Goal: Task Accomplishment & Management: Use online tool/utility

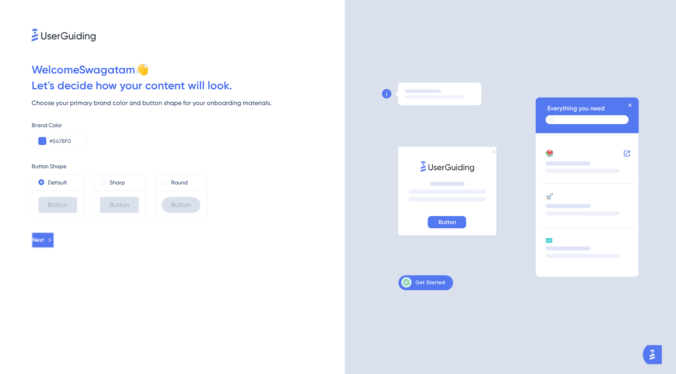
click at [54, 243] on button "Next" at bounding box center [43, 240] width 23 height 16
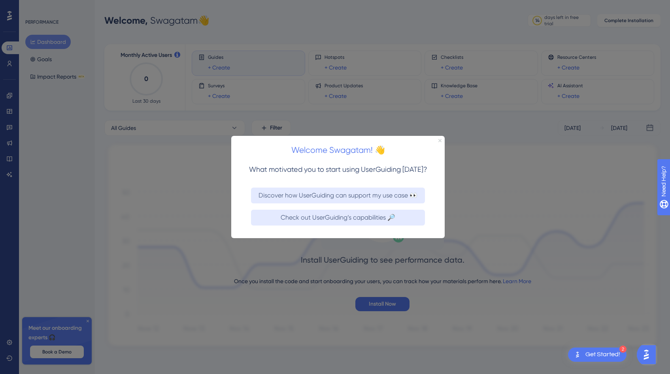
click at [440, 140] on icon "Close Preview" at bounding box center [439, 140] width 3 height 3
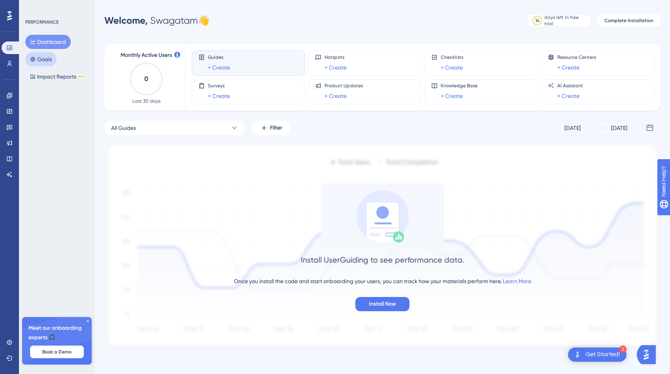
click at [45, 57] on button "Goals" at bounding box center [40, 59] width 31 height 14
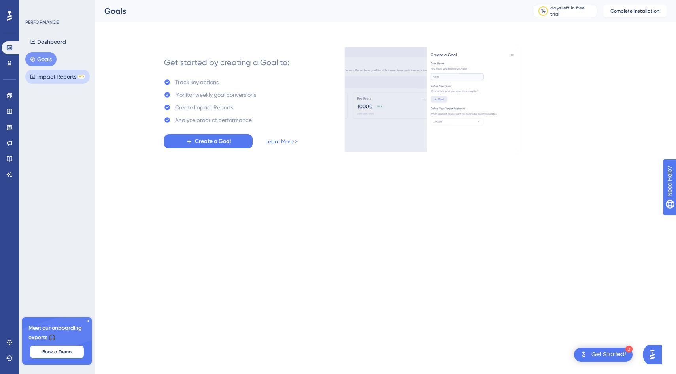
click at [47, 75] on button "Impact Reports BETA" at bounding box center [57, 77] width 64 height 14
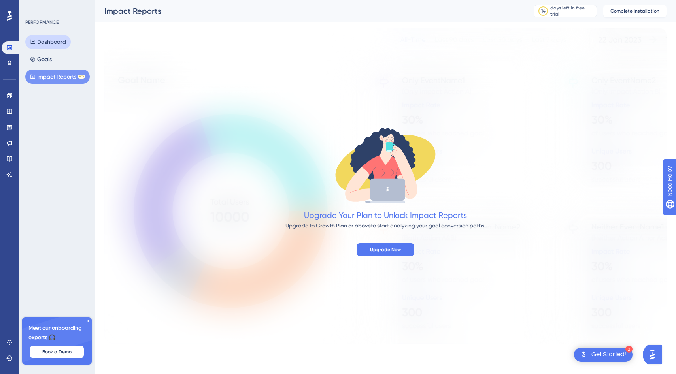
click at [50, 40] on button "Dashboard" at bounding box center [47, 42] width 45 height 14
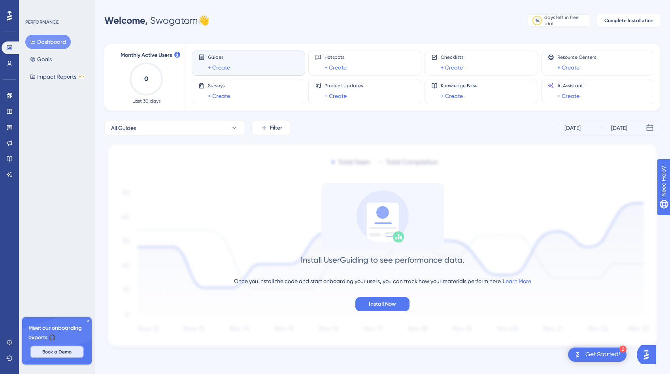
click at [60, 353] on span "Book a Demo" at bounding box center [56, 352] width 29 height 6
click at [385, 303] on span "Install Now" at bounding box center [382, 304] width 27 height 9
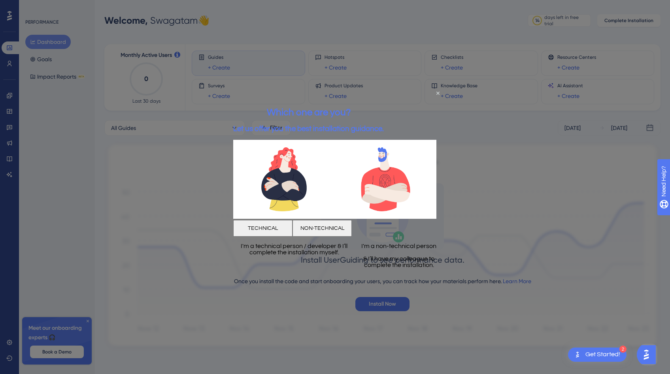
scroll to position [2, 0]
click at [437, 92] on icon "Close Preview" at bounding box center [437, 93] width 3 height 3
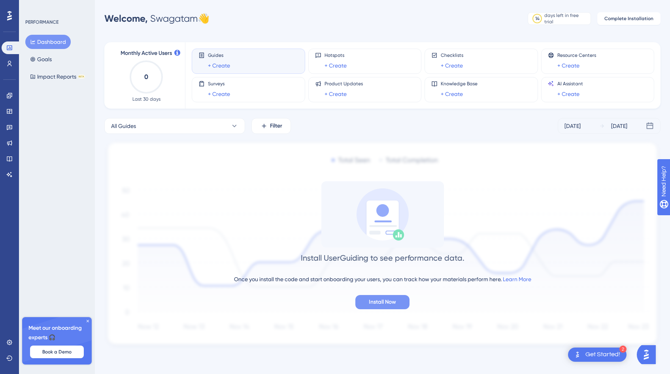
click at [389, 299] on span "Install Now" at bounding box center [382, 302] width 27 height 9
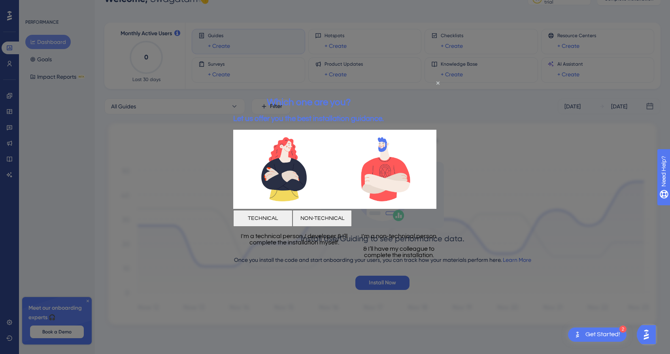
scroll to position [23, 0]
click at [352, 215] on button "NON-TECHNICAL" at bounding box center [321, 218] width 59 height 17
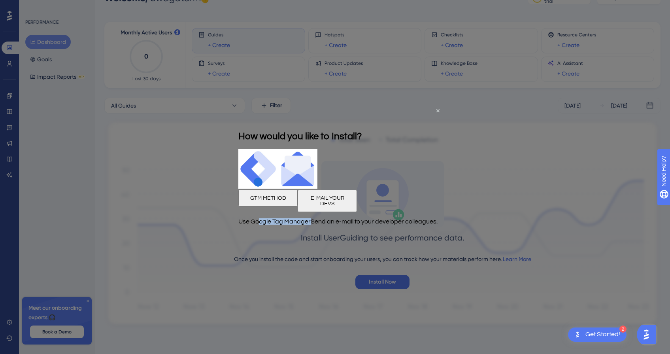
drag, startPoint x: 270, startPoint y: 223, endPoint x: 326, endPoint y: 224, distance: 56.5
click at [311, 224] on p "Use Google Tag Manager" at bounding box center [274, 221] width 72 height 6
drag, startPoint x: 366, startPoint y: 219, endPoint x: 419, endPoint y: 231, distance: 54.6
click at [419, 224] on p "Send an e-mail to your developer colleagues." at bounding box center [374, 221] width 127 height 6
click at [288, 219] on p "Use Google Tag Manager" at bounding box center [274, 221] width 72 height 6
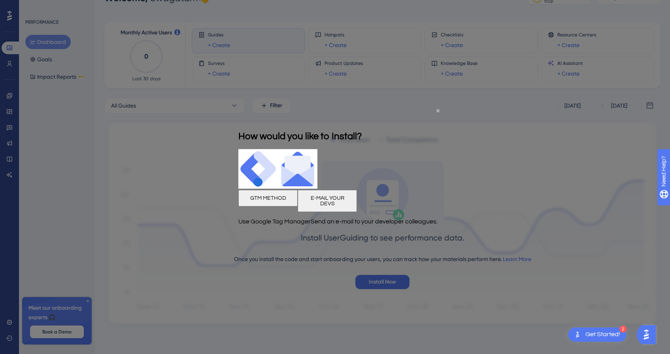
click at [287, 204] on button "GTM METHOD" at bounding box center [267, 197] width 59 height 17
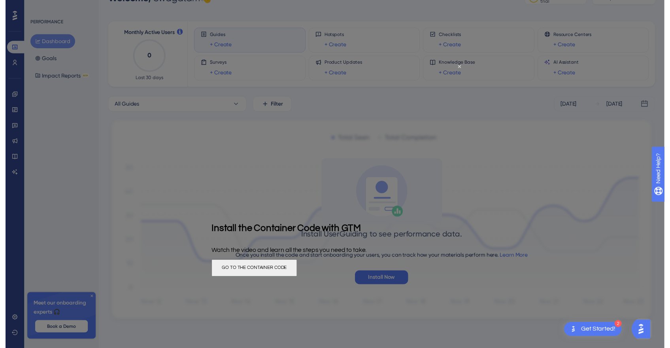
scroll to position [0, 0]
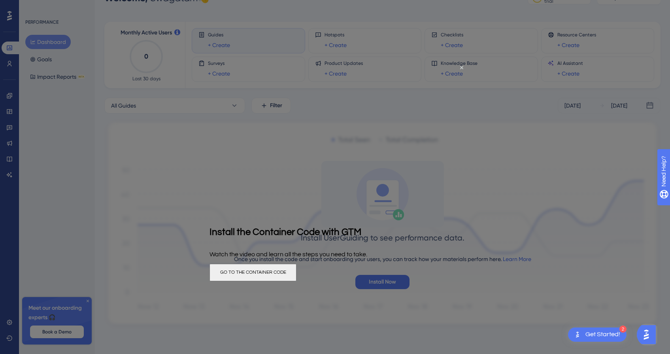
click at [296, 271] on button "GO TO THE CONTAINER CODE" at bounding box center [252, 271] width 87 height 17
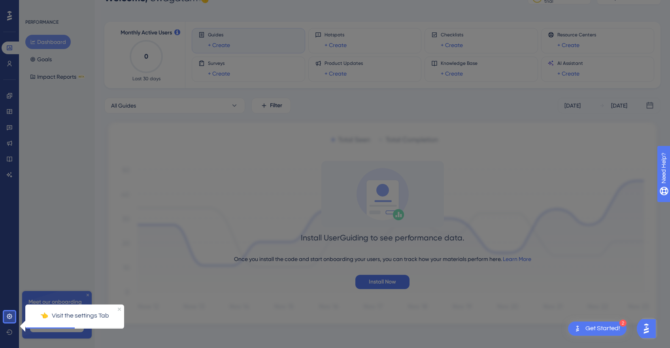
click at [91, 315] on p "👈 Visit the settings Tab" at bounding box center [75, 315] width 86 height 10
click at [8, 314] on icon at bounding box center [9, 315] width 5 height 5
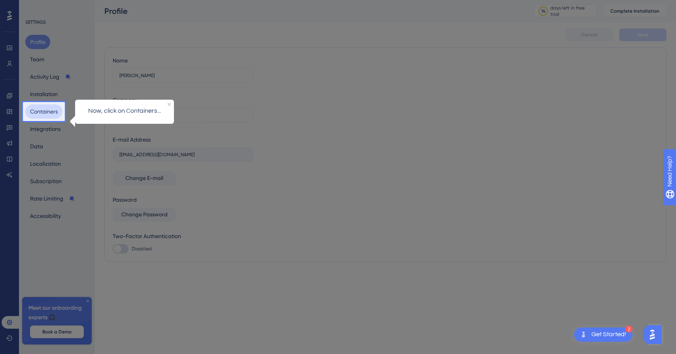
click at [49, 113] on button "Containers" at bounding box center [43, 111] width 37 height 14
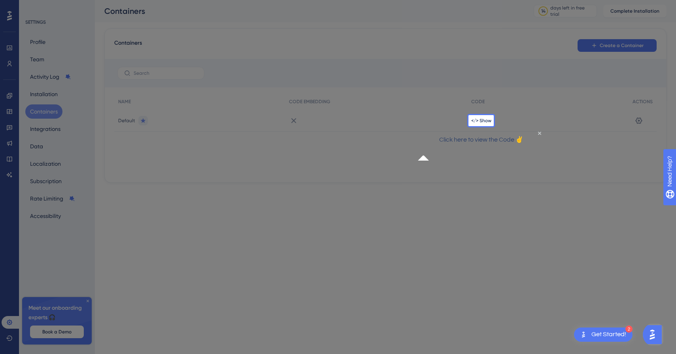
click at [519, 145] on p "Click here to view the Code ✌" at bounding box center [481, 139] width 114 height 10
click at [485, 121] on span "</> Show" at bounding box center [481, 120] width 20 height 6
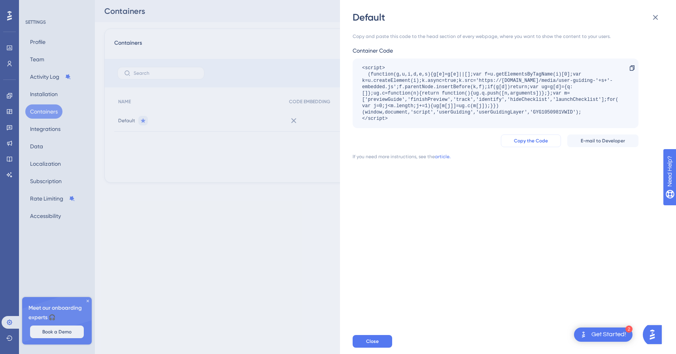
click at [545, 139] on span "Copy the Code" at bounding box center [531, 141] width 34 height 6
click at [593, 332] on div "Get Started!" at bounding box center [608, 334] width 35 height 9
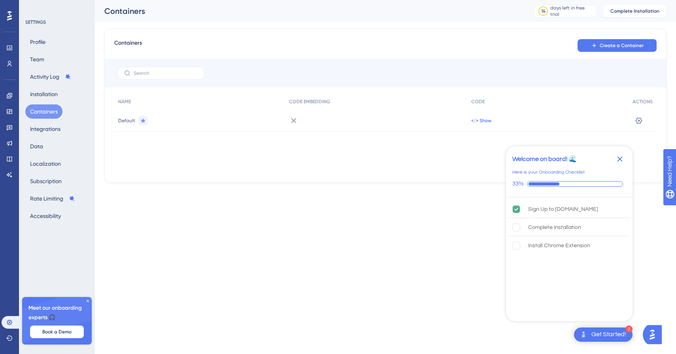
click at [486, 121] on span "</> Show" at bounding box center [481, 120] width 20 height 6
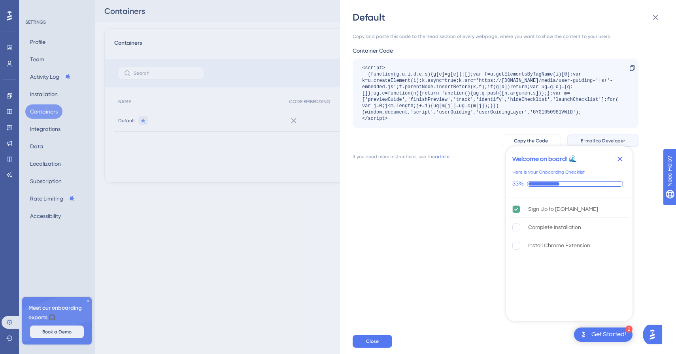
click at [599, 139] on span "E-mail to Developer" at bounding box center [603, 141] width 44 height 6
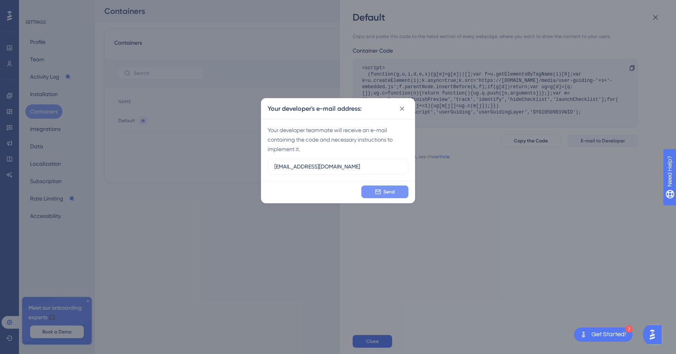
type input "shiva@impactdash.com"
click at [385, 193] on span "Send" at bounding box center [388, 192] width 11 height 6
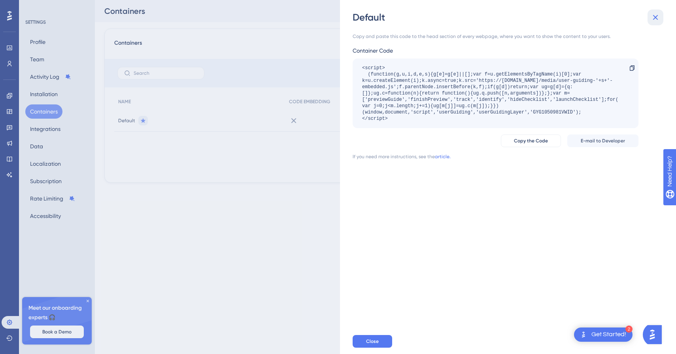
click at [658, 17] on icon at bounding box center [655, 17] width 9 height 9
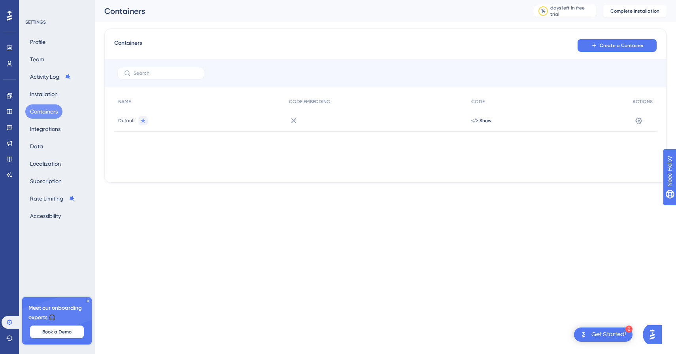
click at [9, 17] on icon at bounding box center [9, 16] width 5 height 10
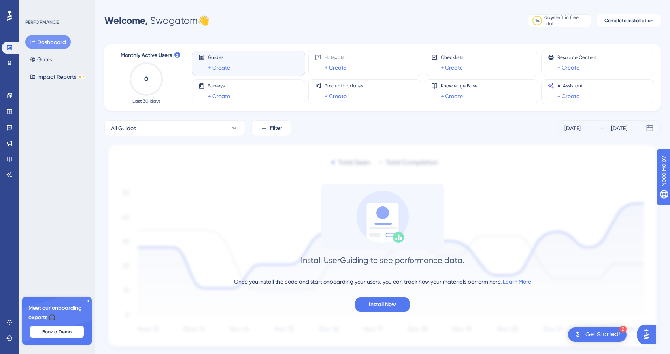
click at [53, 38] on button "Dashboard" at bounding box center [47, 42] width 45 height 14
click at [229, 67] on link "+ Create" at bounding box center [219, 67] width 22 height 9
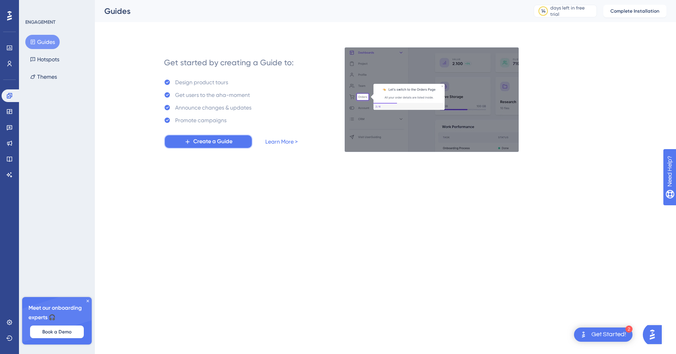
click at [227, 142] on span "Create a Guide" at bounding box center [212, 141] width 39 height 9
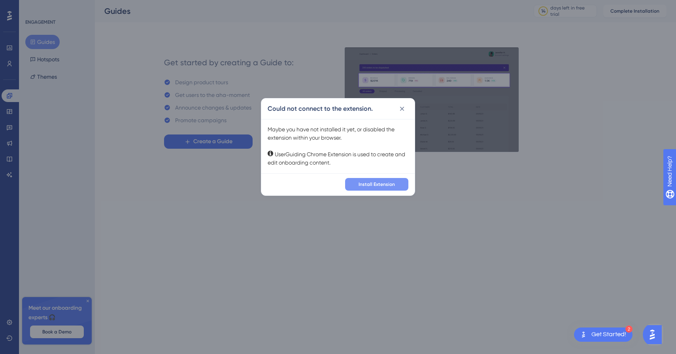
click at [371, 184] on span "Install Extension" at bounding box center [376, 184] width 36 height 6
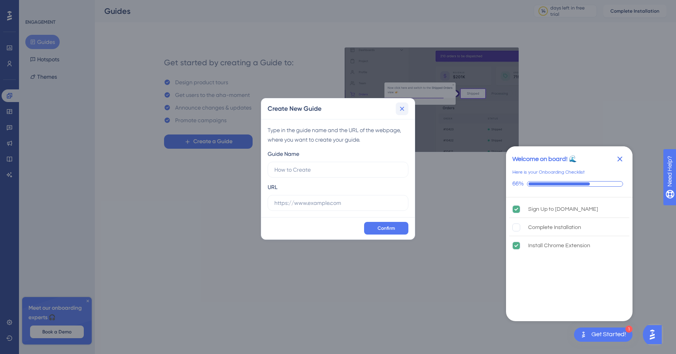
click at [402, 110] on icon at bounding box center [402, 109] width 8 height 8
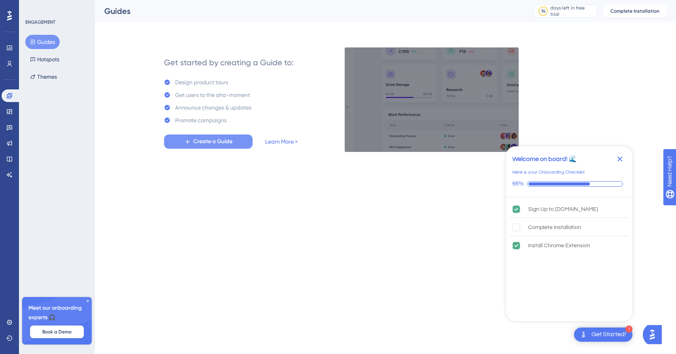
click at [222, 144] on span "Create a Guide" at bounding box center [212, 141] width 39 height 9
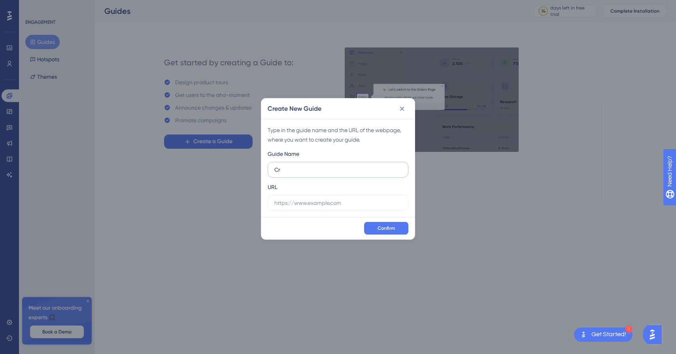
type input "C"
type input "A"
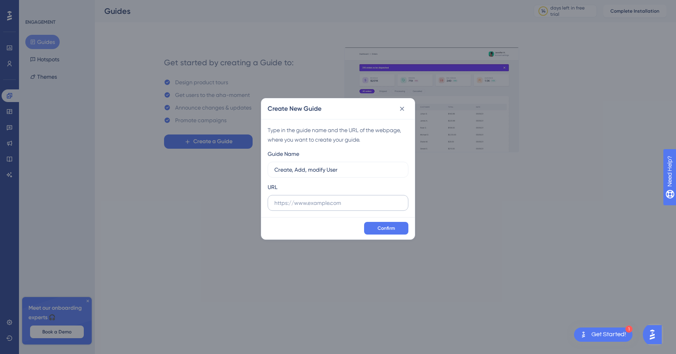
type input "Create, Add, modify User"
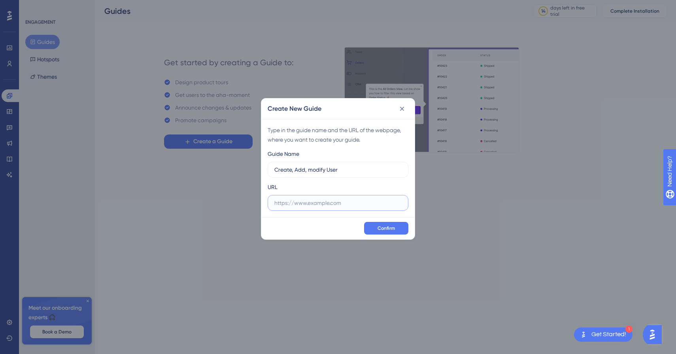
click at [336, 201] on input "text" at bounding box center [337, 202] width 127 height 9
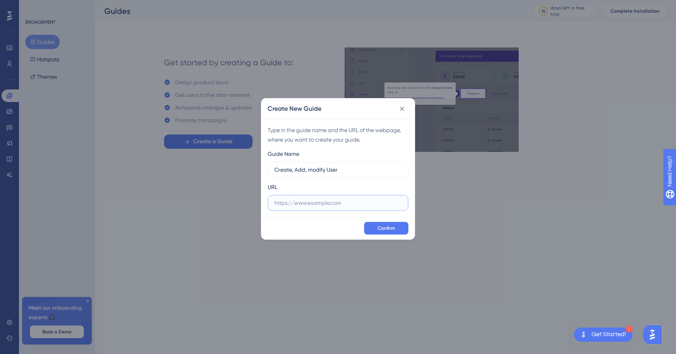
paste input "https://test.impactdash.com/dashboard/user"
type input "https://test.impactdash.com/dashboard/user"
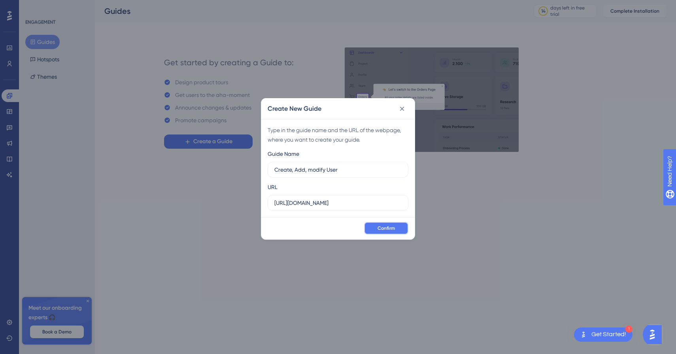
click at [383, 226] on span "Confirm" at bounding box center [385, 228] width 17 height 6
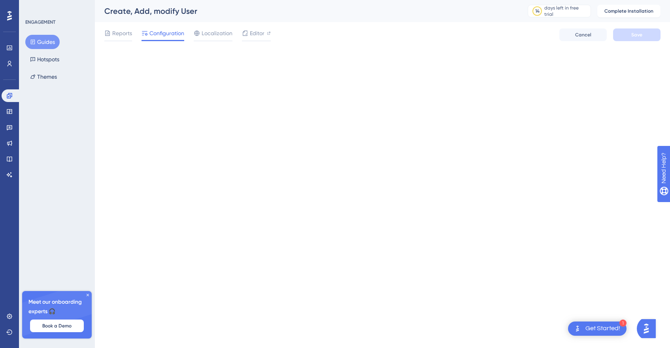
click at [116, 25] on div "Reports Configuration Localization Editor Cancel Save" at bounding box center [382, 34] width 556 height 25
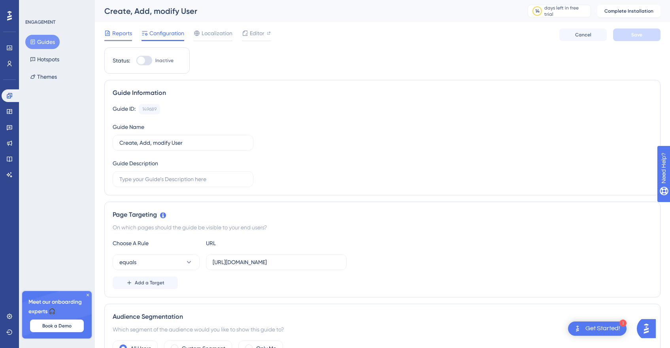
click at [116, 29] on span "Reports" at bounding box center [122, 32] width 20 height 9
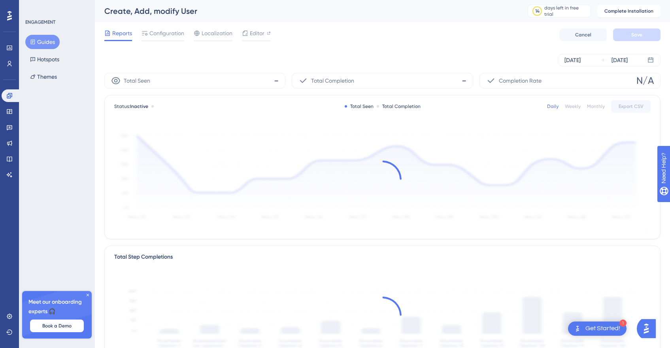
click at [48, 43] on button "Guides" at bounding box center [42, 42] width 34 height 14
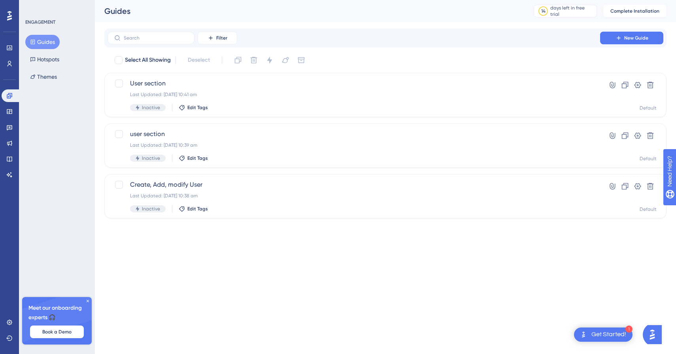
click at [89, 301] on icon at bounding box center [87, 300] width 5 height 5
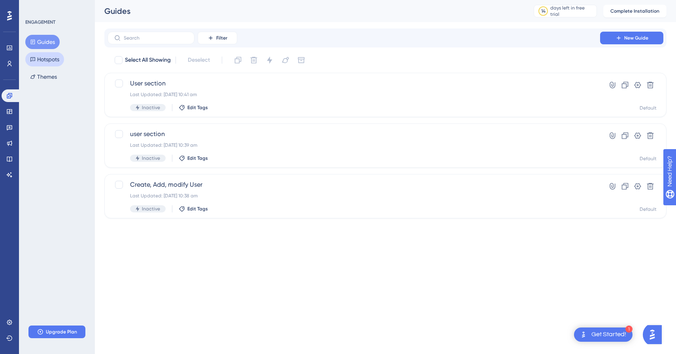
click at [41, 56] on button "Hotspots" at bounding box center [44, 59] width 39 height 14
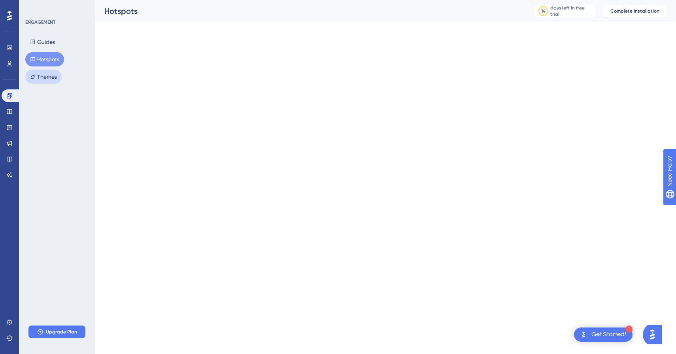
click at [45, 74] on button "Themes" at bounding box center [43, 77] width 36 height 14
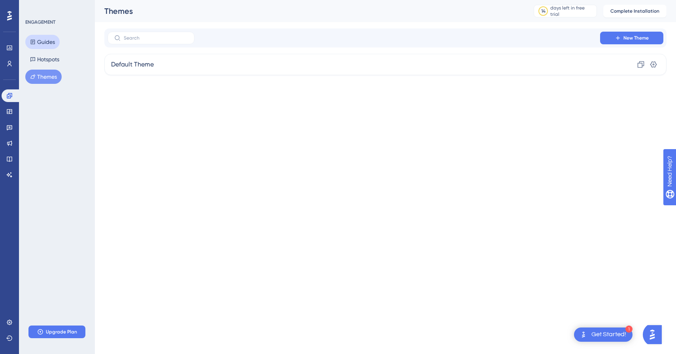
click at [45, 43] on button "Guides" at bounding box center [42, 42] width 34 height 14
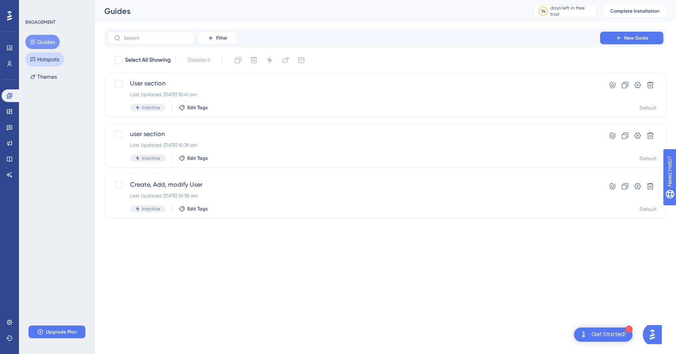
click at [46, 60] on button "Hotspots" at bounding box center [44, 59] width 39 height 14
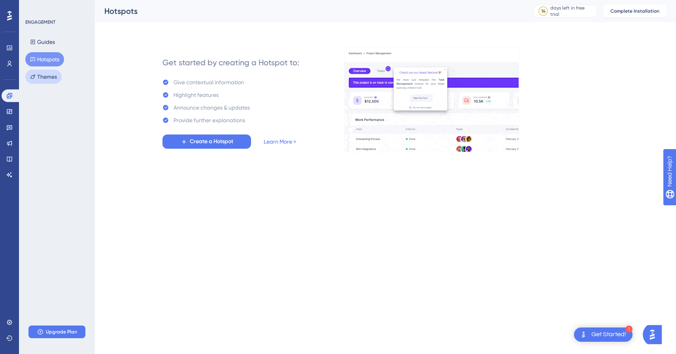
click at [51, 75] on button "Themes" at bounding box center [43, 77] width 36 height 14
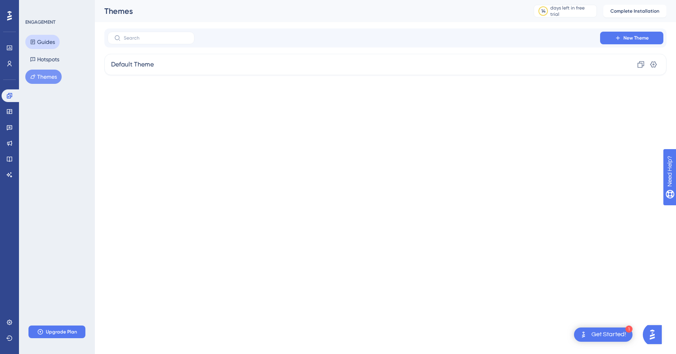
click at [41, 43] on button "Guides" at bounding box center [42, 42] width 34 height 14
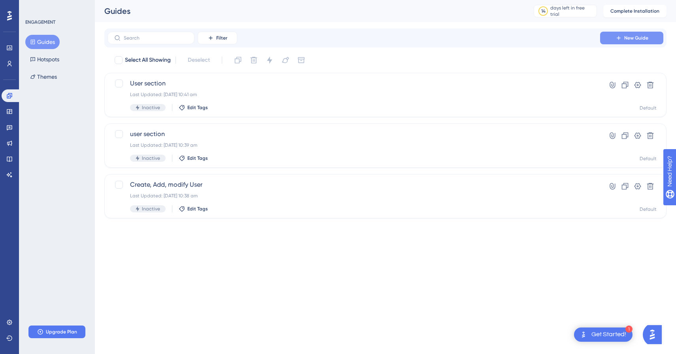
click at [632, 39] on span "New Guide" at bounding box center [636, 38] width 24 height 6
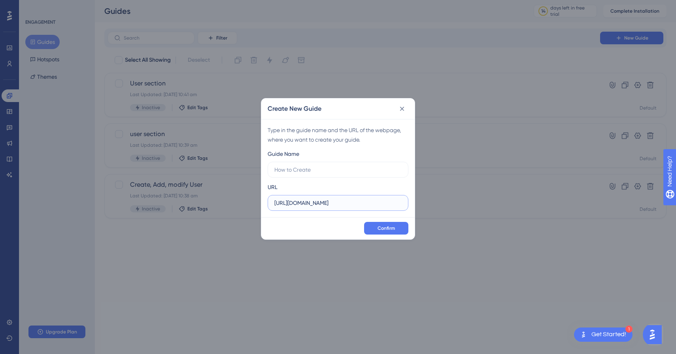
click at [360, 205] on input "https://test.impactdash.com" at bounding box center [337, 202] width 127 height 9
click at [342, 164] on label at bounding box center [338, 170] width 141 height 16
click at [342, 165] on input "text" at bounding box center [337, 169] width 127 height 9
drag, startPoint x: 349, startPoint y: 126, endPoint x: 384, endPoint y: 141, distance: 37.9
click at [384, 141] on div "Type in the guide name and the URL of the webpage, where you want to create you…" at bounding box center [338, 134] width 141 height 19
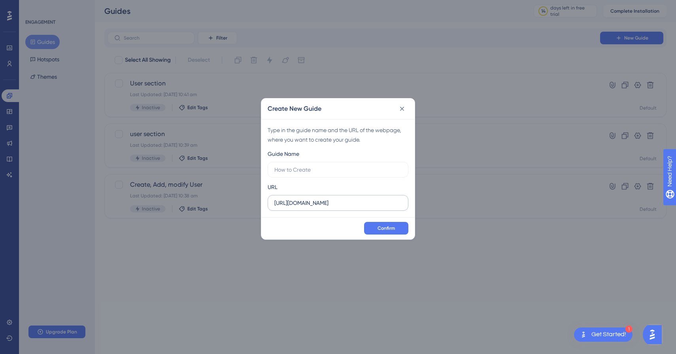
click at [387, 208] on label "https://test.impactdash.com" at bounding box center [338, 203] width 141 height 16
click at [387, 207] on input "https://test.impactdash.com" at bounding box center [337, 202] width 127 height 9
click at [399, 108] on icon at bounding box center [402, 109] width 8 height 8
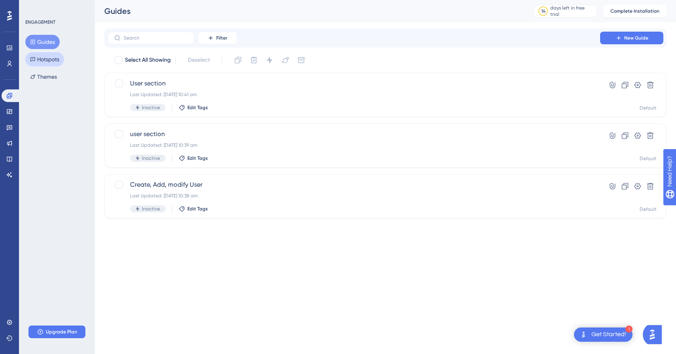
click at [57, 59] on button "Hotspots" at bounding box center [44, 59] width 39 height 14
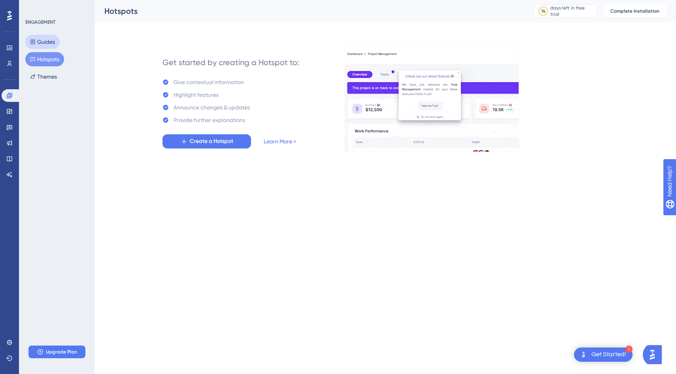
click at [45, 41] on button "Guides" at bounding box center [42, 42] width 34 height 14
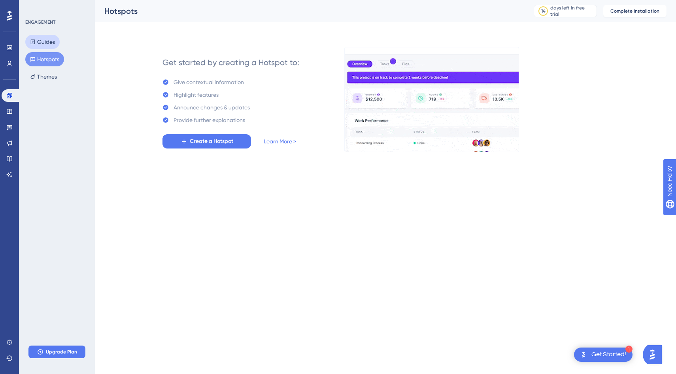
click at [45, 41] on button "Guides" at bounding box center [42, 42] width 34 height 14
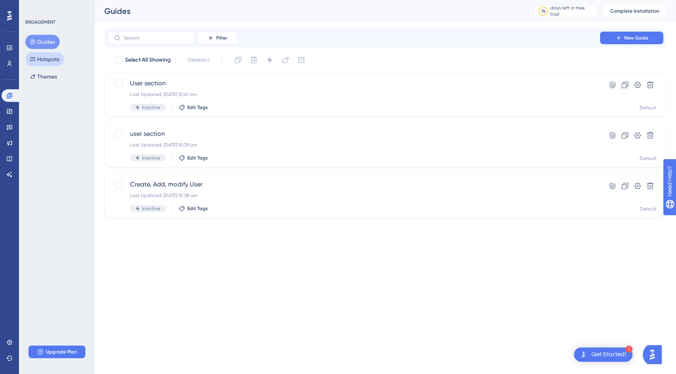
click at [43, 58] on button "Hotspots" at bounding box center [44, 59] width 39 height 14
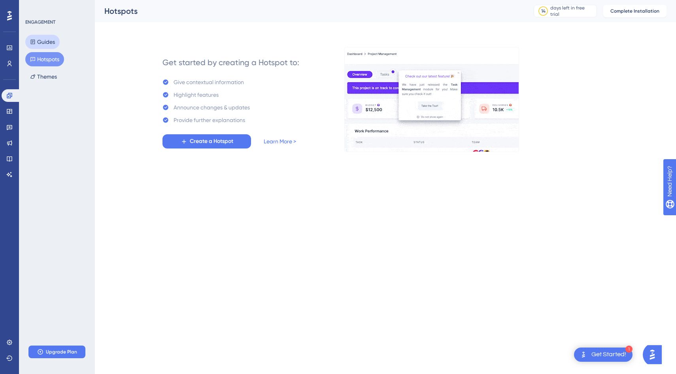
click at [49, 38] on button "Guides" at bounding box center [42, 42] width 34 height 14
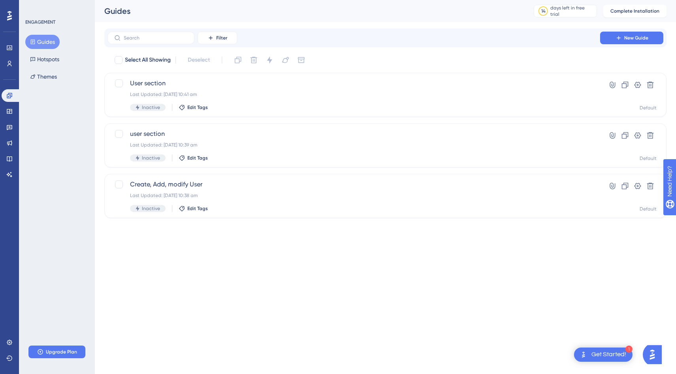
click at [166, 12] on div "Guides" at bounding box center [308, 11] width 409 height 11
click at [37, 57] on button "Hotspots" at bounding box center [44, 59] width 39 height 14
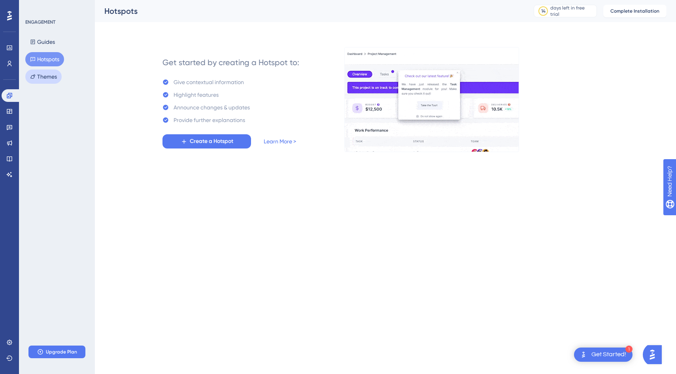
click at [41, 81] on button "Themes" at bounding box center [43, 77] width 36 height 14
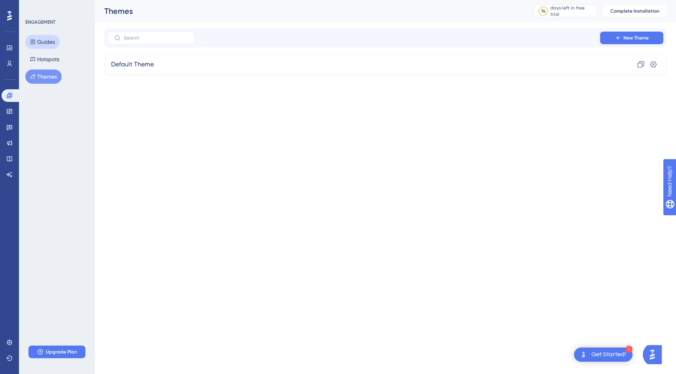
click at [45, 42] on button "Guides" at bounding box center [42, 42] width 34 height 14
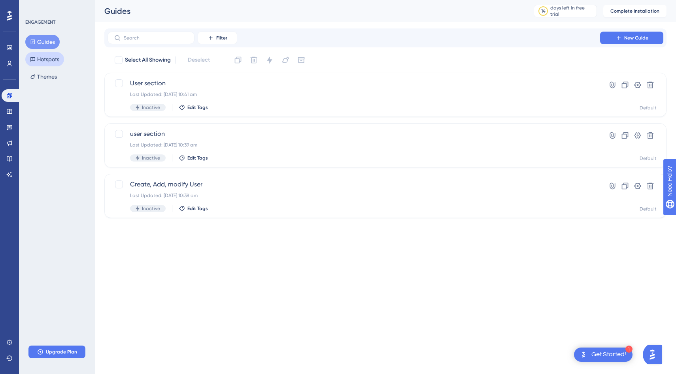
click at [44, 57] on button "Hotspots" at bounding box center [44, 59] width 39 height 14
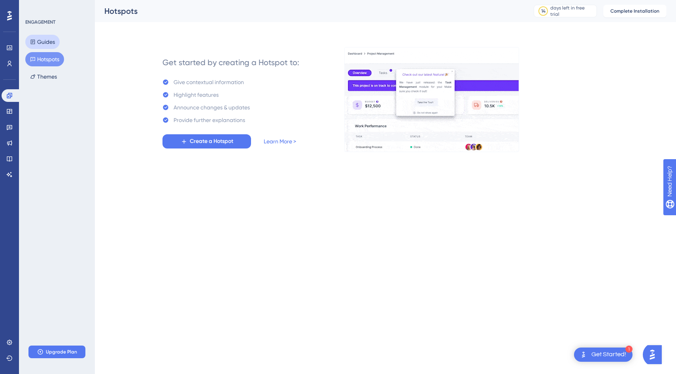
click at [47, 43] on button "Guides" at bounding box center [42, 42] width 34 height 14
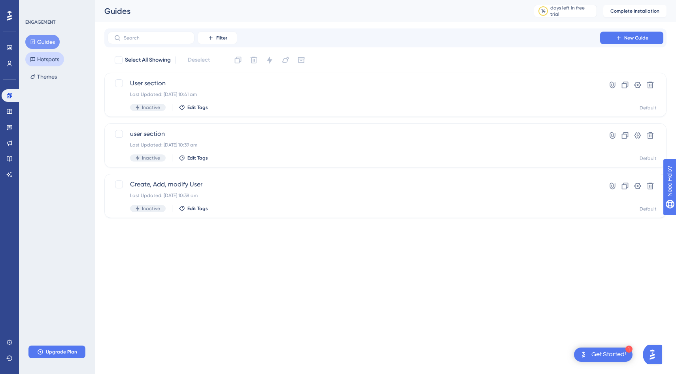
click at [38, 58] on button "Hotspots" at bounding box center [44, 59] width 39 height 14
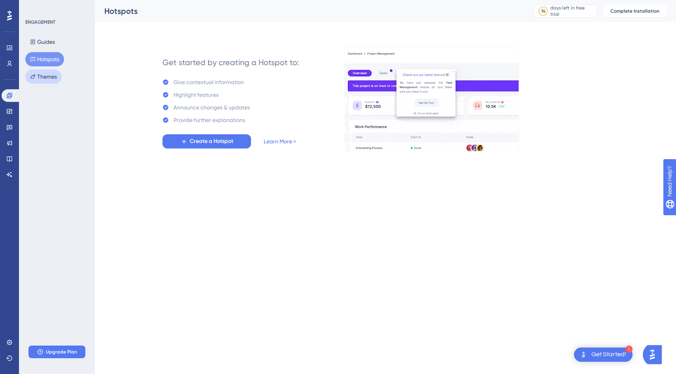
click at [41, 77] on button "Themes" at bounding box center [43, 77] width 36 height 14
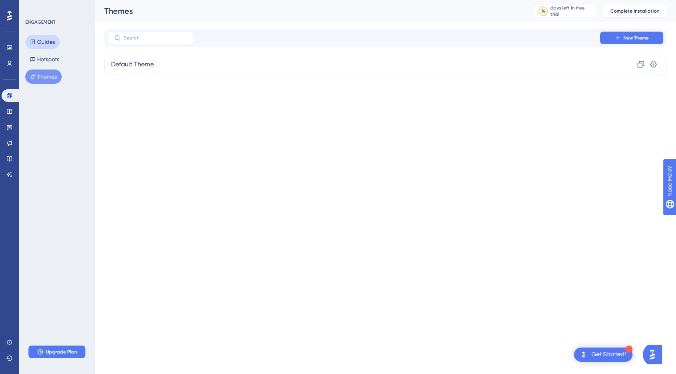
click at [32, 38] on button "Guides" at bounding box center [42, 42] width 34 height 14
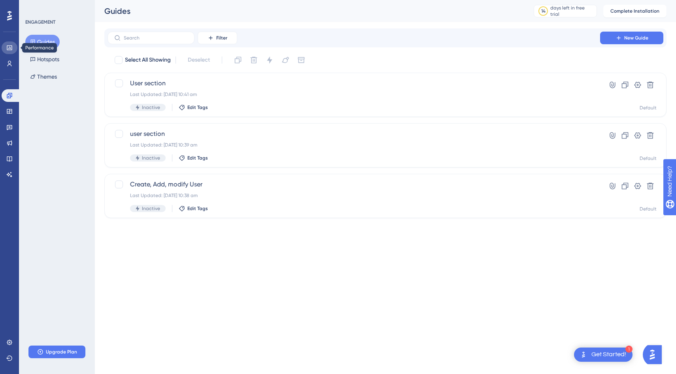
click at [8, 51] on link at bounding box center [10, 47] width 16 height 13
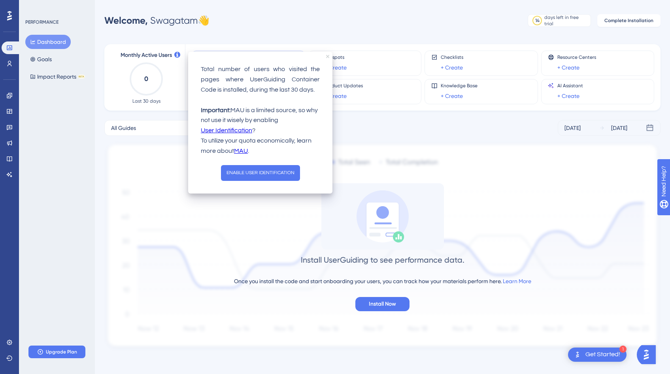
click at [328, 57] on icon "close tooltip" at bounding box center [327, 56] width 3 height 3
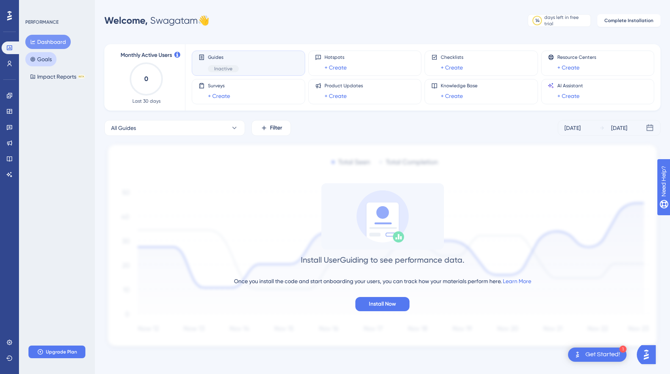
click at [38, 59] on button "Goals" at bounding box center [40, 59] width 31 height 14
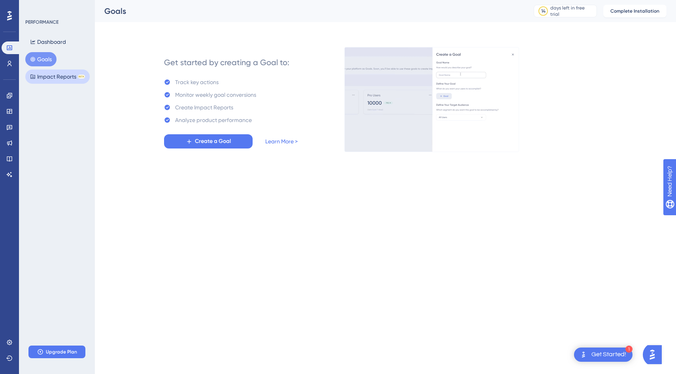
click at [41, 75] on button "Impact Reports BETA" at bounding box center [57, 77] width 64 height 14
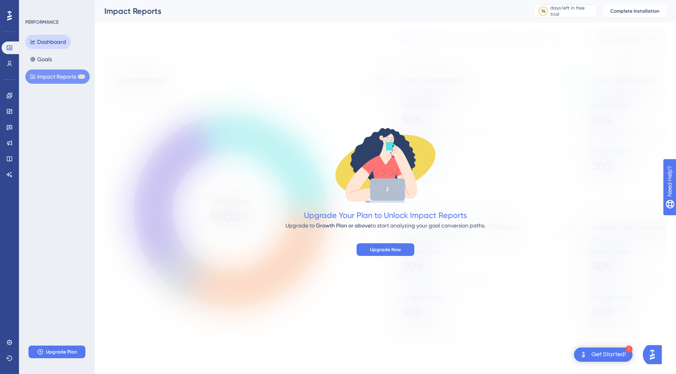
click at [40, 41] on button "Dashboard" at bounding box center [47, 42] width 45 height 14
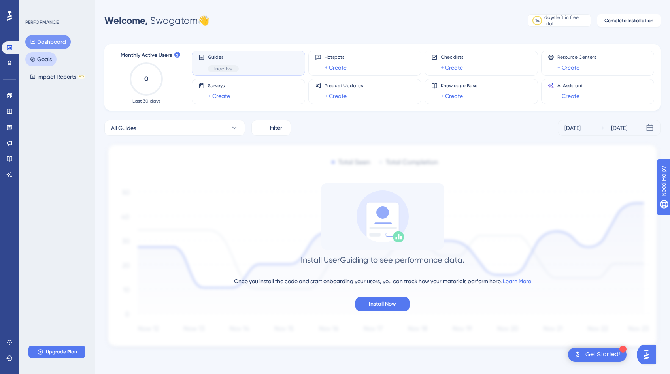
click at [40, 64] on button "Goals" at bounding box center [40, 59] width 31 height 14
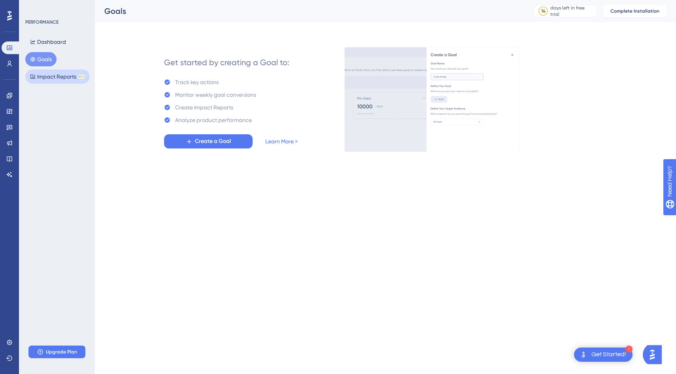
click at [43, 78] on button "Impact Reports BETA" at bounding box center [57, 77] width 64 height 14
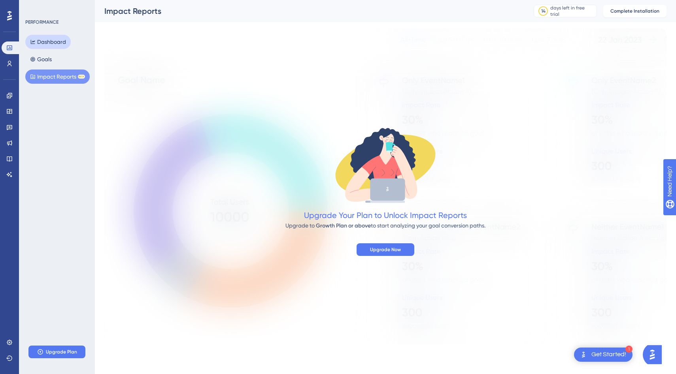
click at [51, 41] on button "Dashboard" at bounding box center [47, 42] width 45 height 14
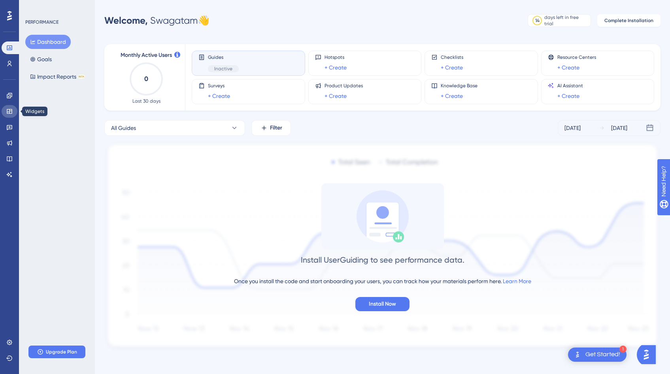
click at [8, 109] on icon at bounding box center [9, 111] width 5 height 5
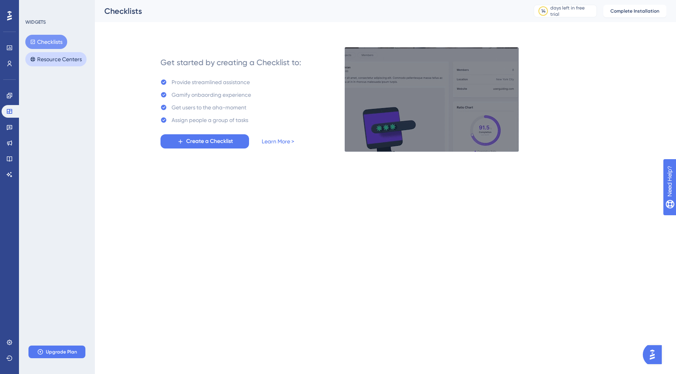
click at [45, 60] on button "Resource Centers" at bounding box center [55, 59] width 61 height 14
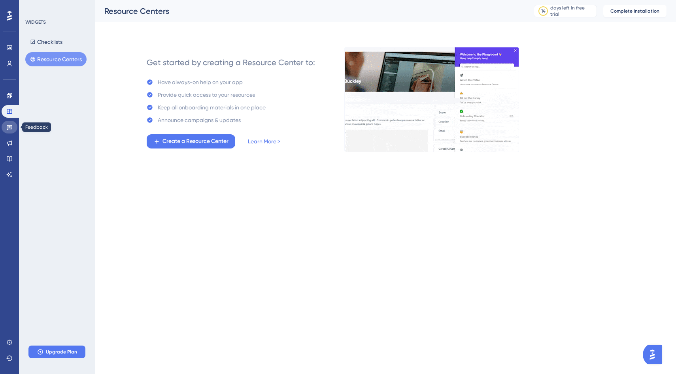
click at [14, 132] on link at bounding box center [10, 127] width 16 height 13
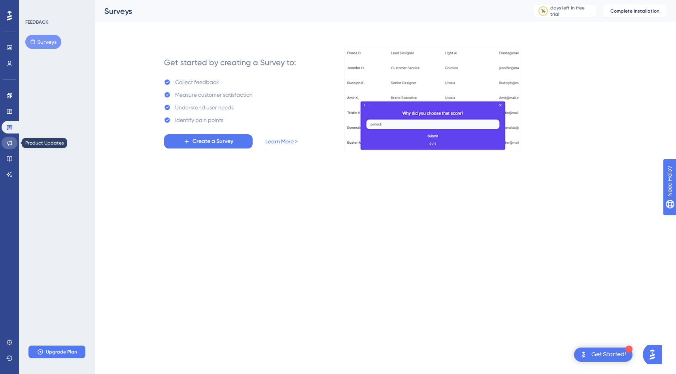
click at [13, 143] on link at bounding box center [10, 143] width 16 height 13
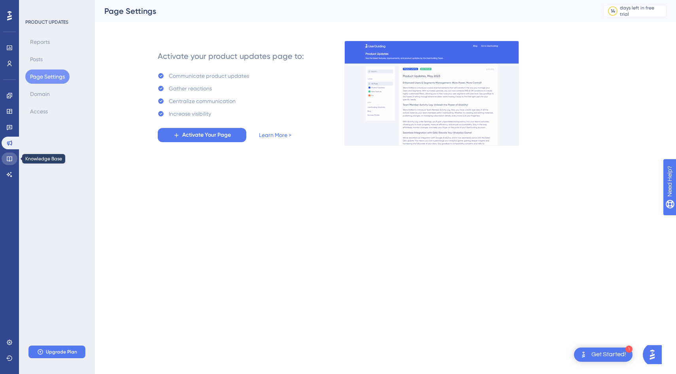
click at [8, 156] on icon at bounding box center [9, 159] width 6 height 6
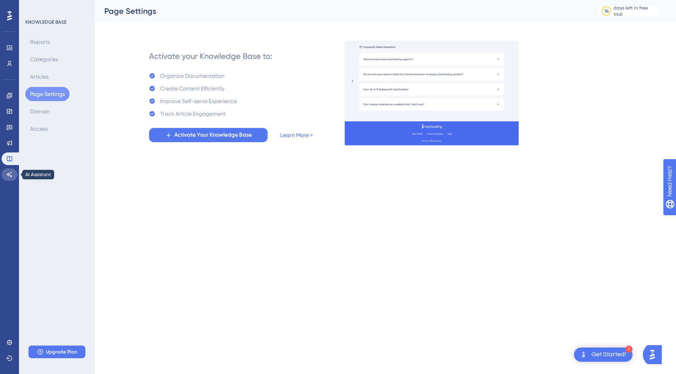
click at [12, 177] on icon at bounding box center [9, 175] width 6 height 6
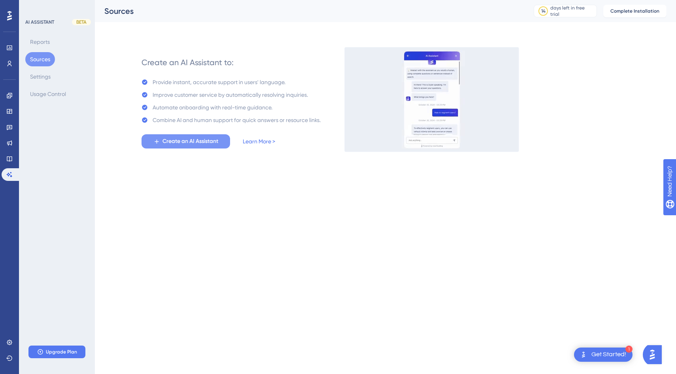
click at [191, 144] on span "Create an AI Assistant" at bounding box center [190, 141] width 56 height 9
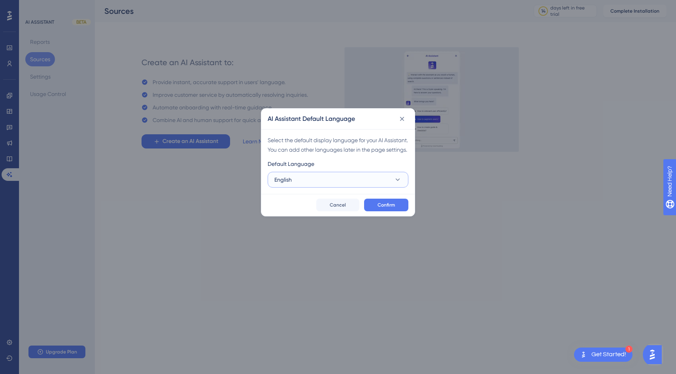
click at [337, 188] on button "English" at bounding box center [338, 180] width 141 height 16
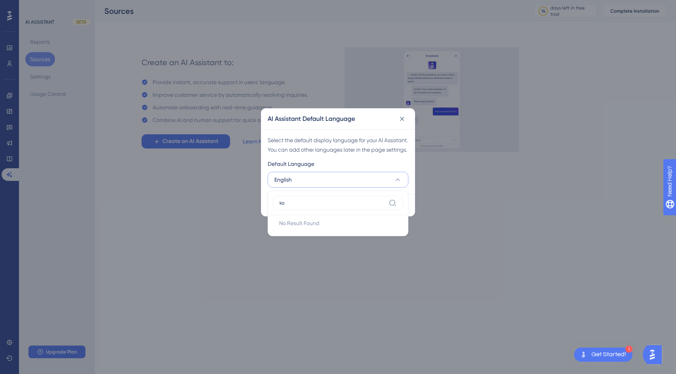
type input "k"
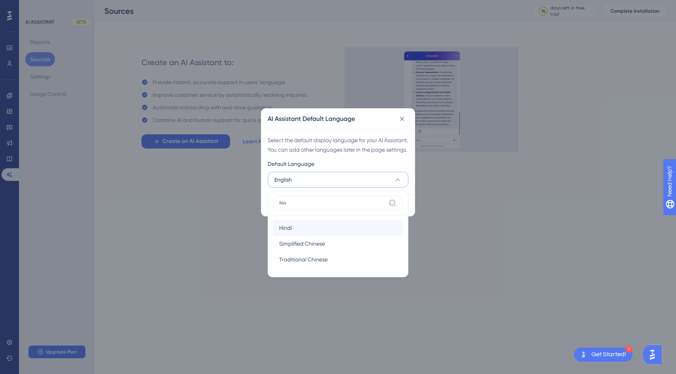
type input "hin"
click at [281, 236] on div "Hindi Hindi" at bounding box center [338, 228] width 118 height 16
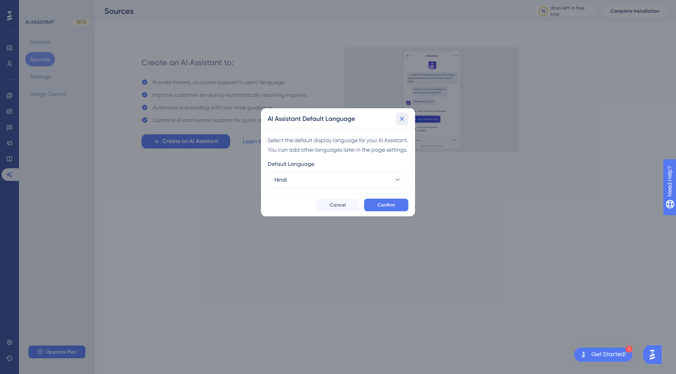
click at [404, 117] on icon at bounding box center [402, 119] width 8 height 8
